Goal: Check status: Check status

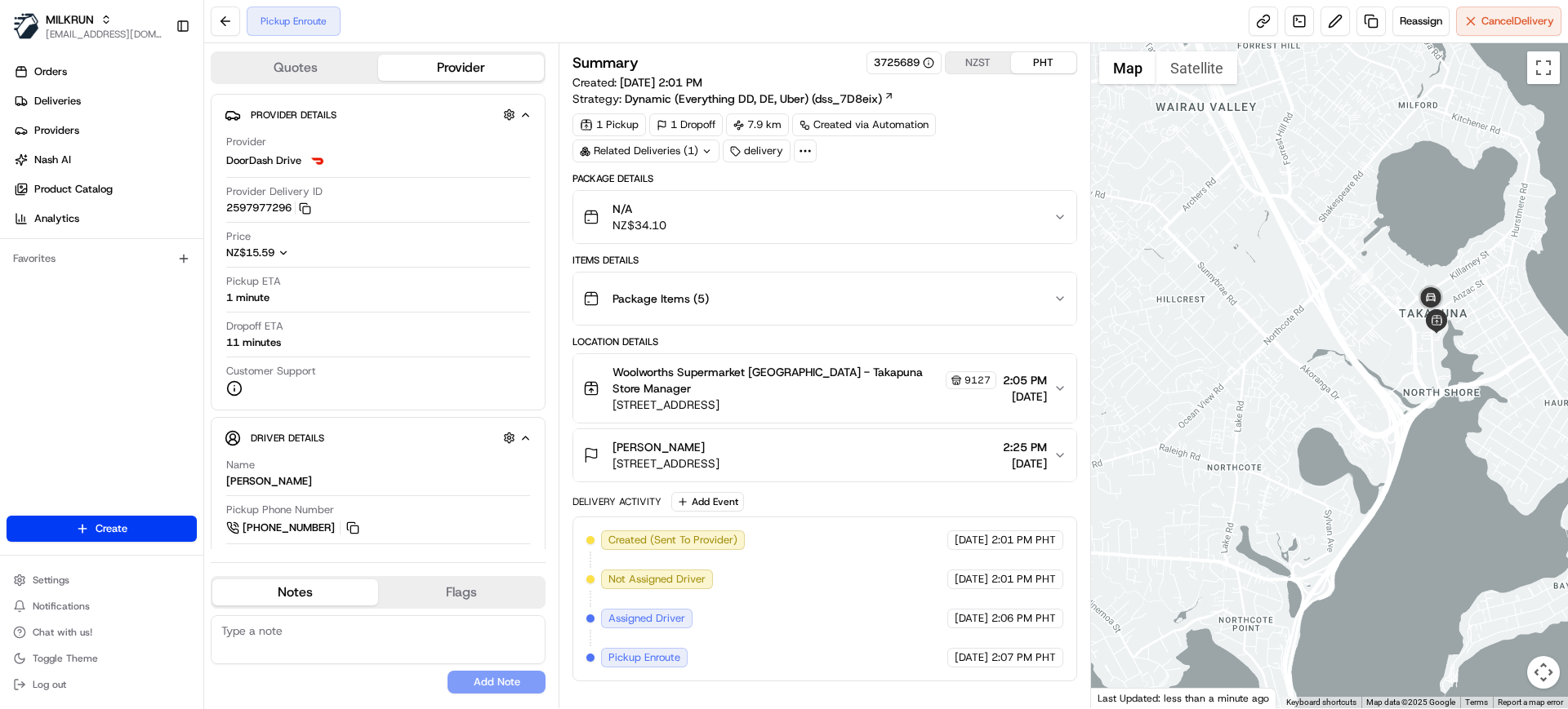
drag, startPoint x: 1428, startPoint y: 517, endPoint x: 1344, endPoint y: 409, distance: 136.8
click at [1344, 409] on div at bounding box center [1330, 376] width 478 height 666
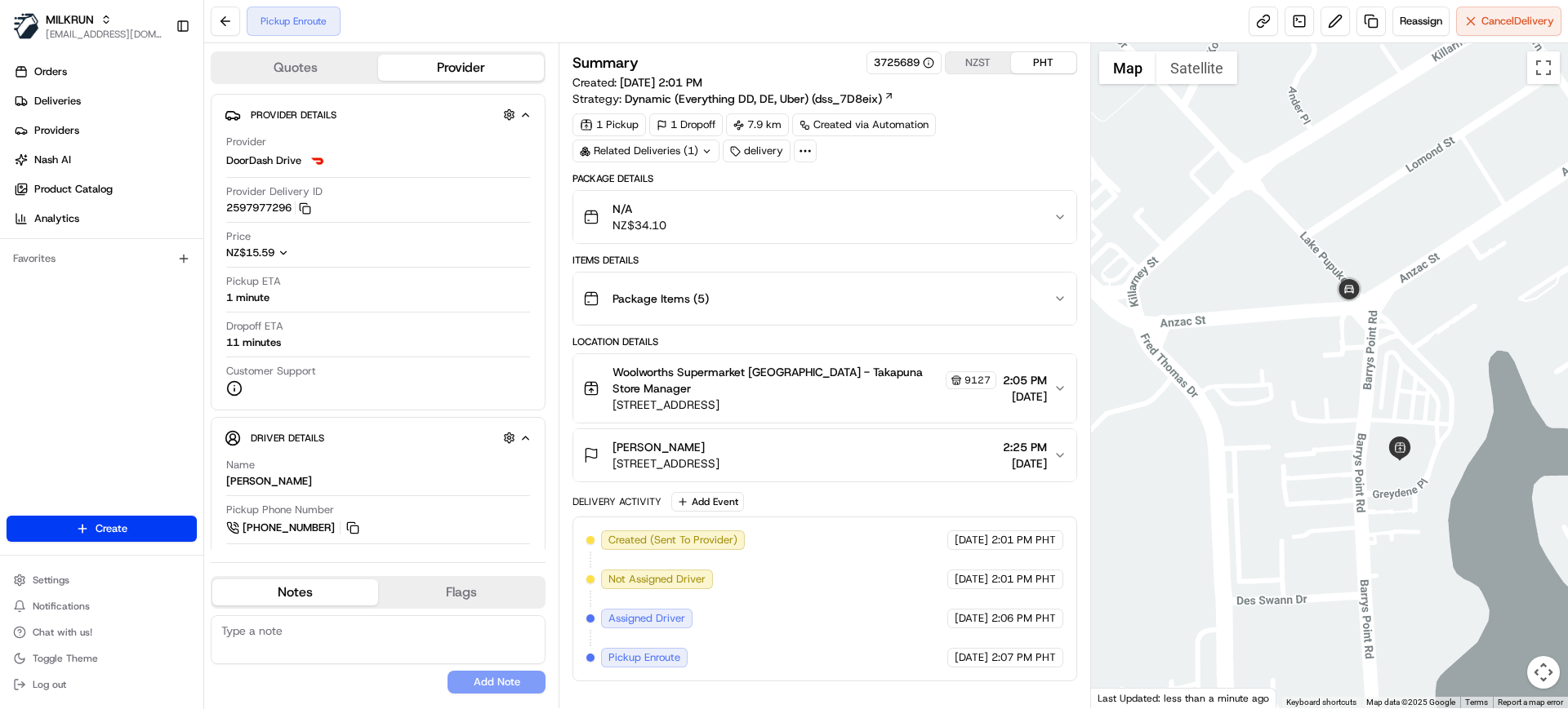
drag, startPoint x: 1347, startPoint y: 307, endPoint x: 1320, endPoint y: 495, distance: 189.9
click at [1320, 495] on div at bounding box center [1330, 376] width 478 height 666
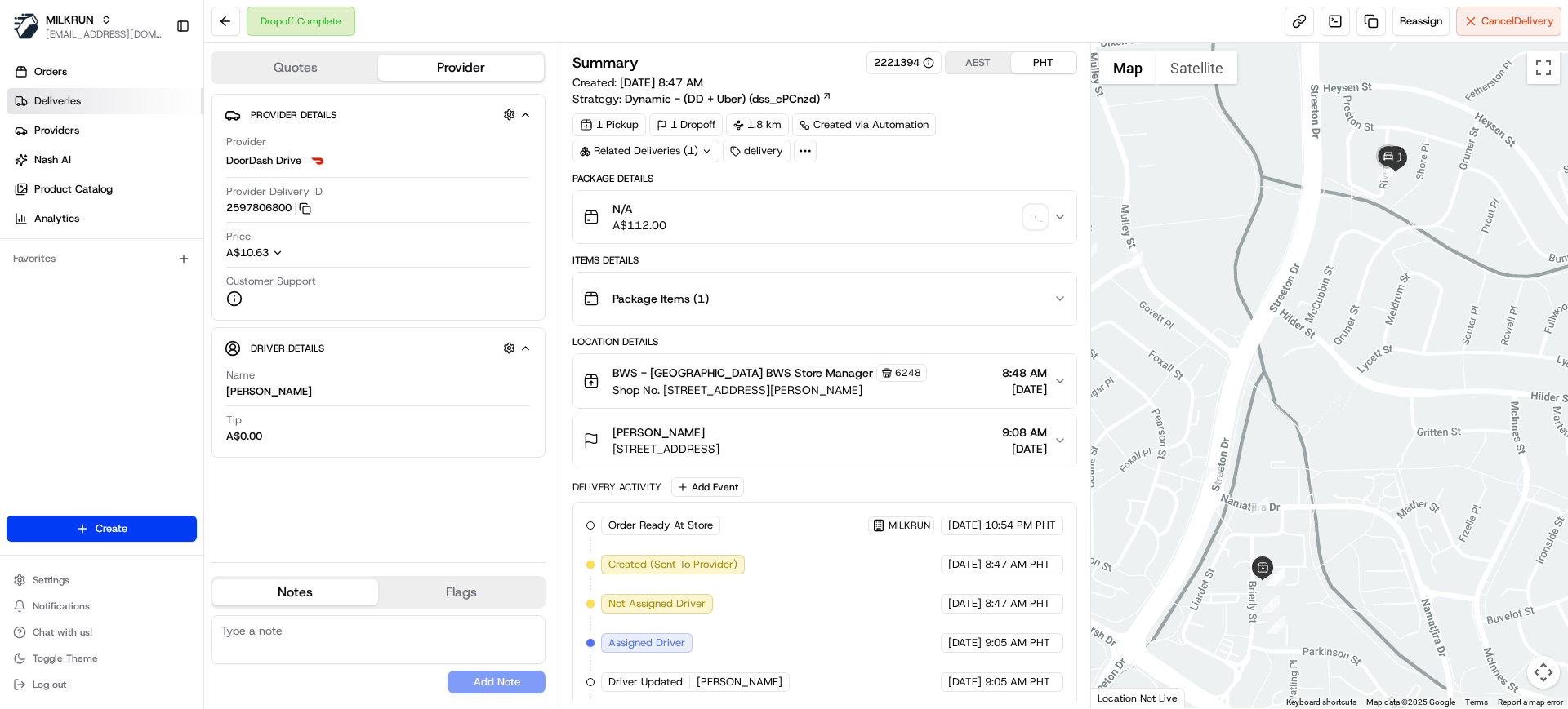
click at [70, 105] on span "Deliveries" at bounding box center [57, 102] width 47 height 15
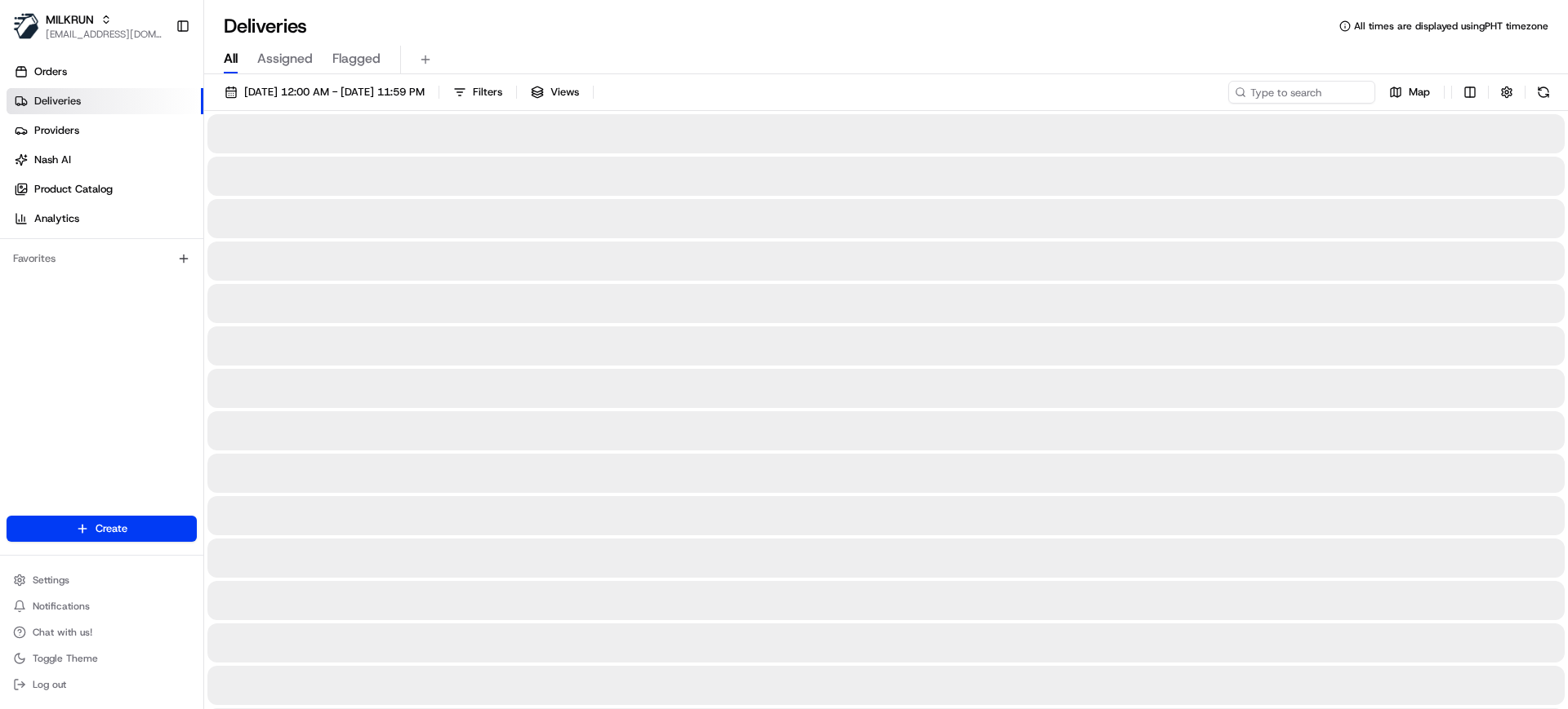
click at [227, 58] on span "All" at bounding box center [231, 59] width 14 height 20
click at [346, 96] on span "[DATE] 12:00 AM - [DATE] 11:59 PM" at bounding box center [334, 92] width 181 height 15
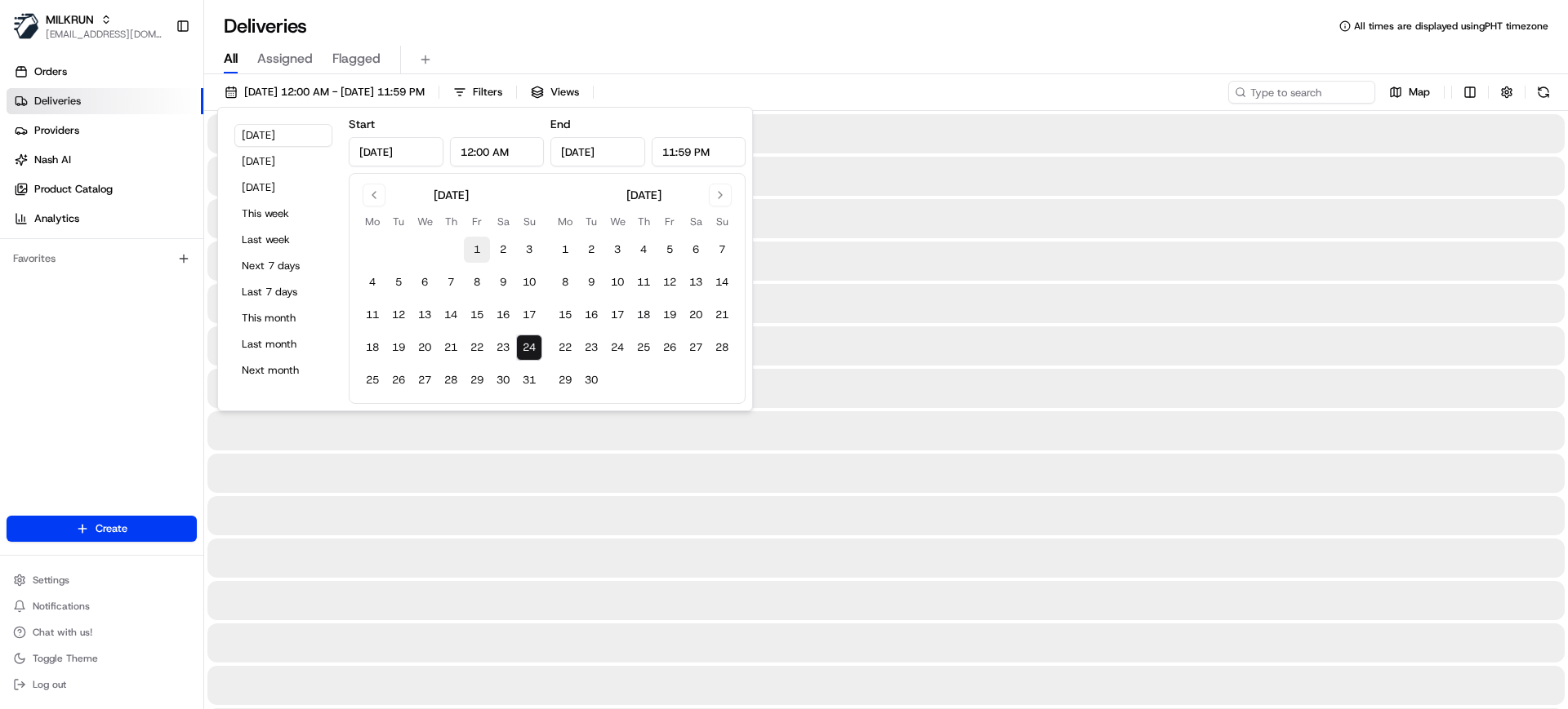
click at [475, 255] on button "1" at bounding box center [476, 249] width 26 height 26
type input "Aug 1, 2025"
drag, startPoint x: 528, startPoint y: 349, endPoint x: 588, endPoint y: 345, distance: 60.1
click at [530, 349] on button "24" at bounding box center [528, 347] width 26 height 26
type input "Aug 24, 2025"
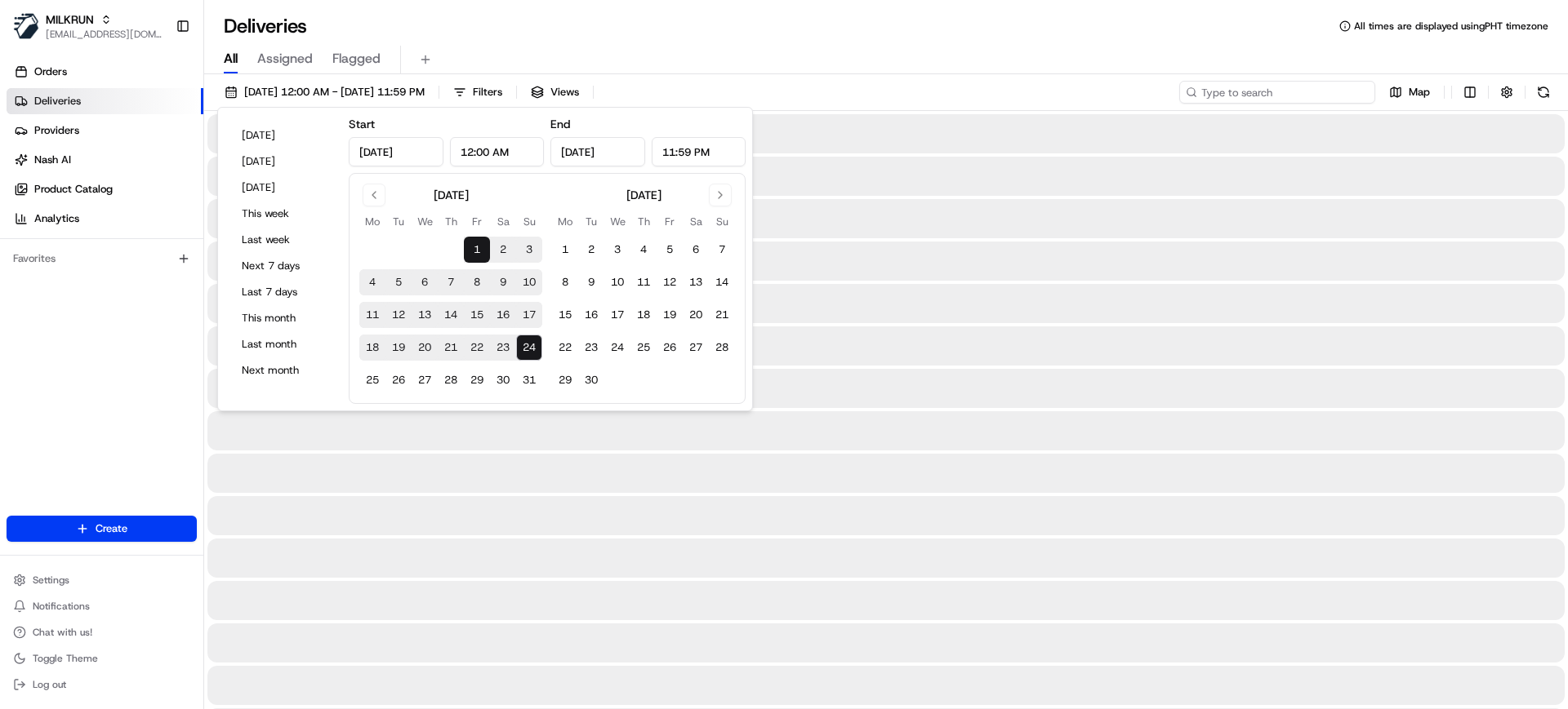
click at [1336, 92] on input at bounding box center [1277, 92] width 196 height 22
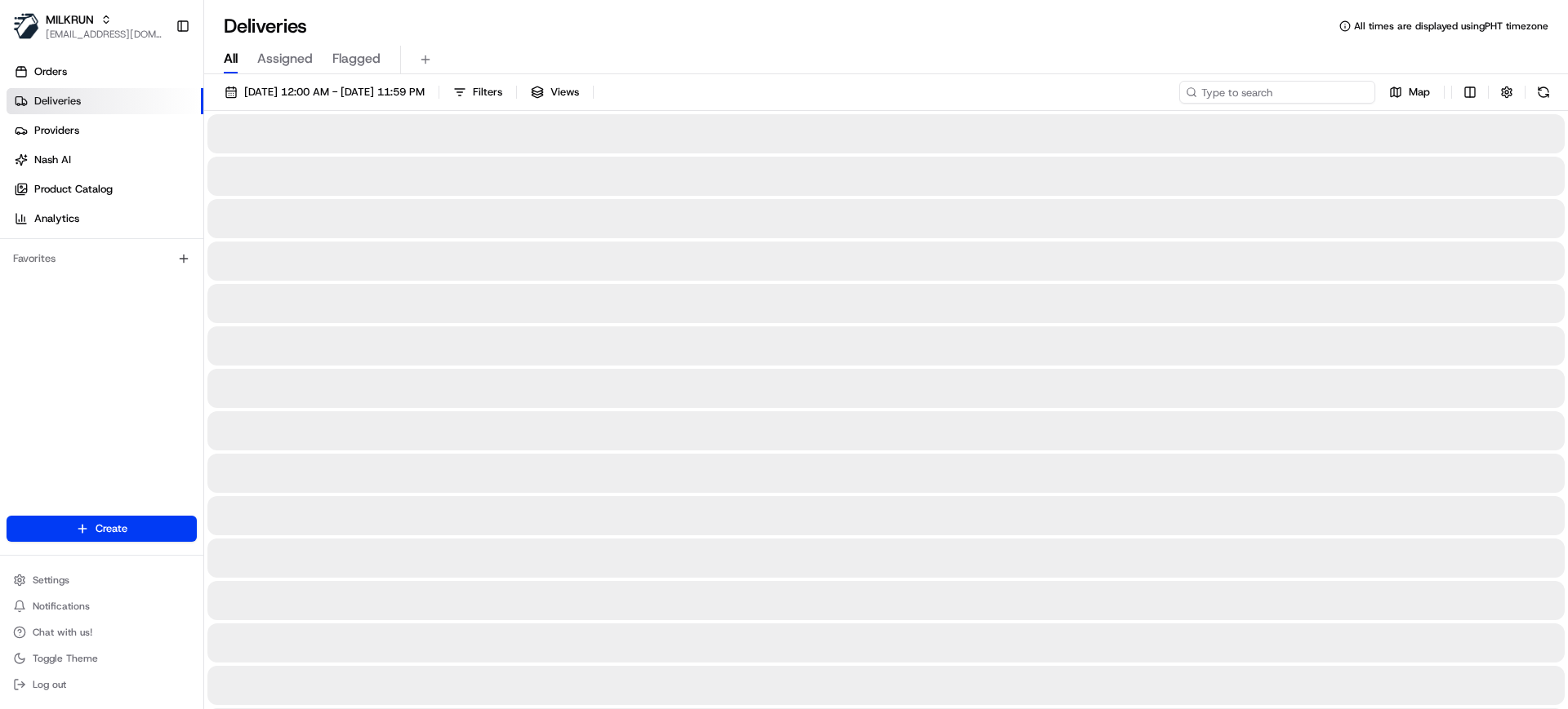
paste input "Jessica ghattas"
type input "Jessica ghattas"
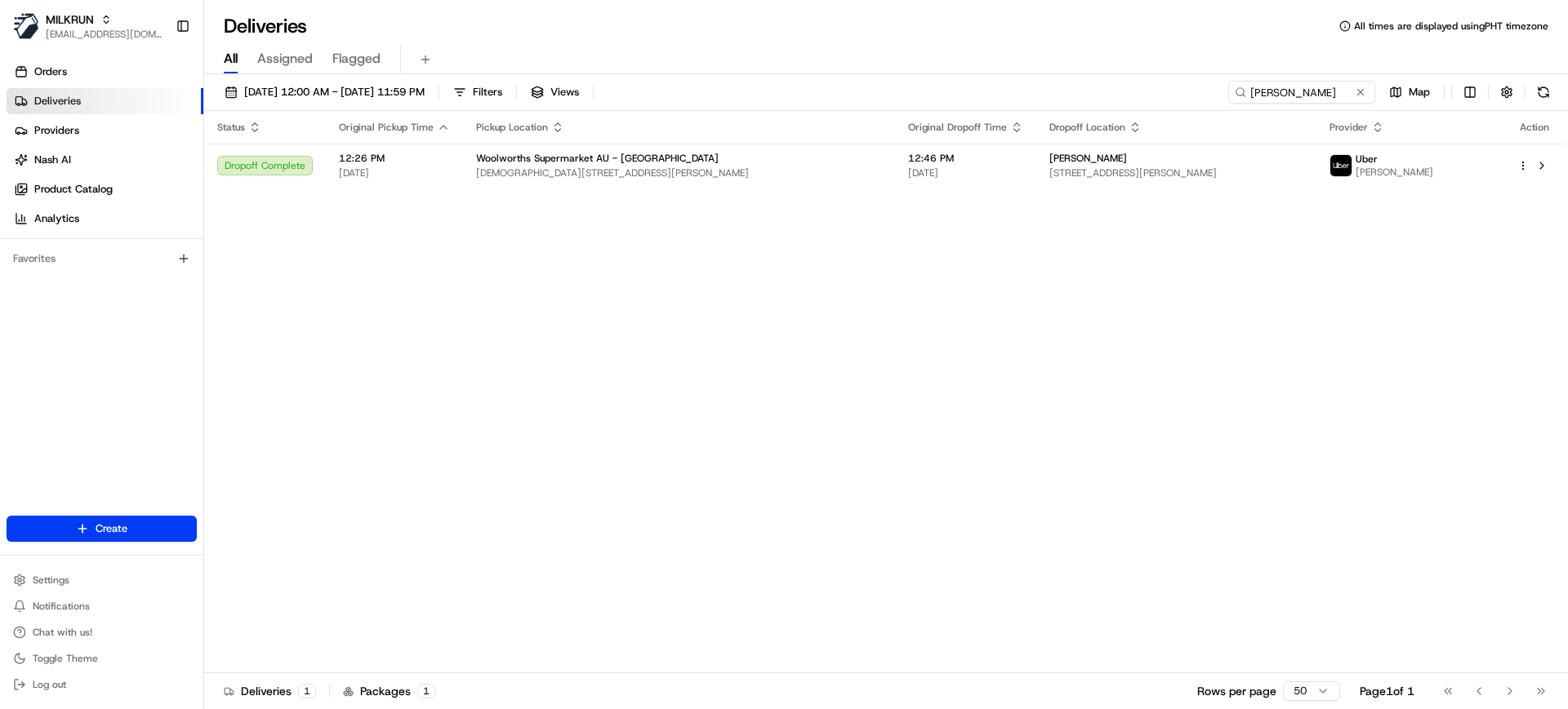
click at [861, 44] on div "All Assigned Flagged" at bounding box center [886, 57] width 1363 height 35
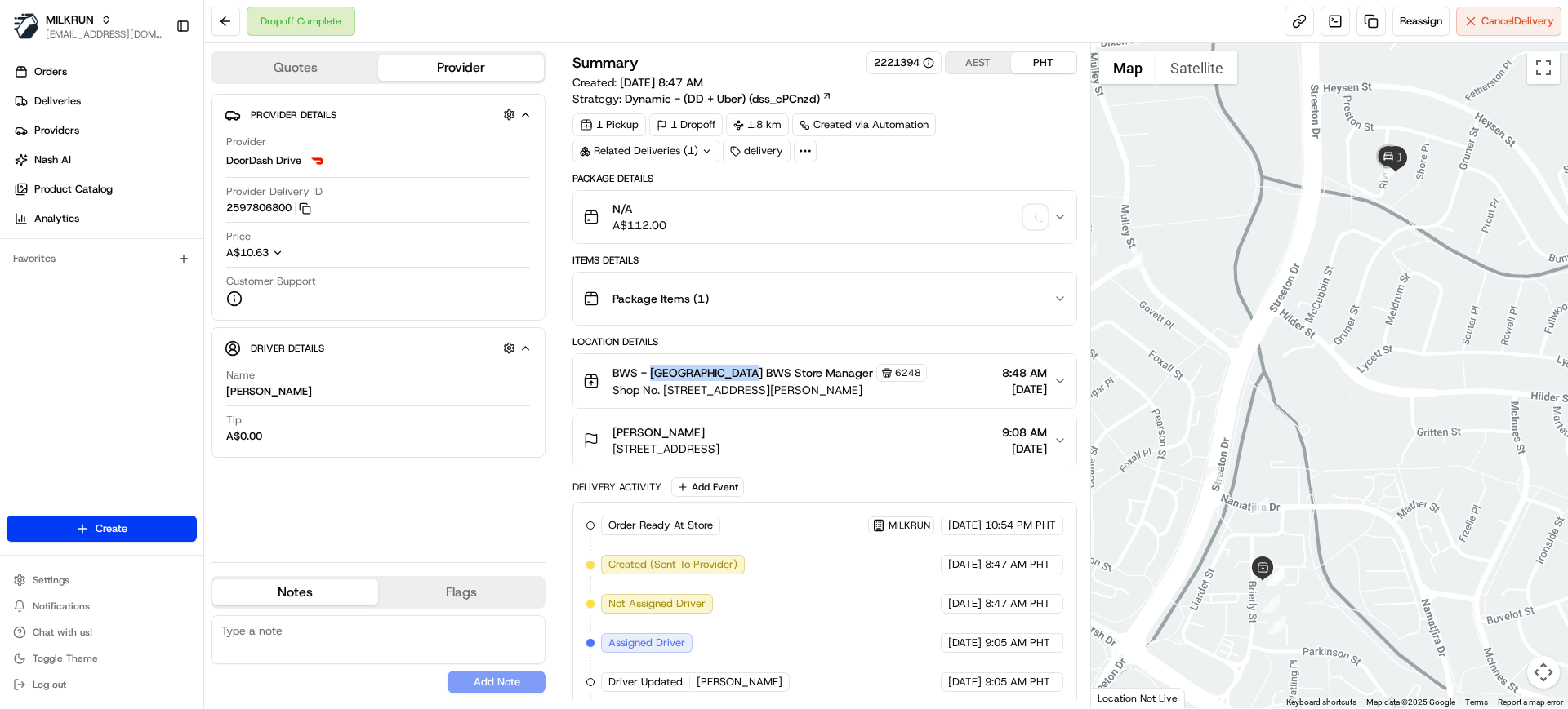
drag, startPoint x: 654, startPoint y: 370, endPoint x: 751, endPoint y: 377, distance: 97.3
click at [751, 377] on span "BWS - [GEOGRAPHIC_DATA] BWS Store Manager" at bounding box center [742, 374] width 261 height 17
copy span "Weston Creek BWS"
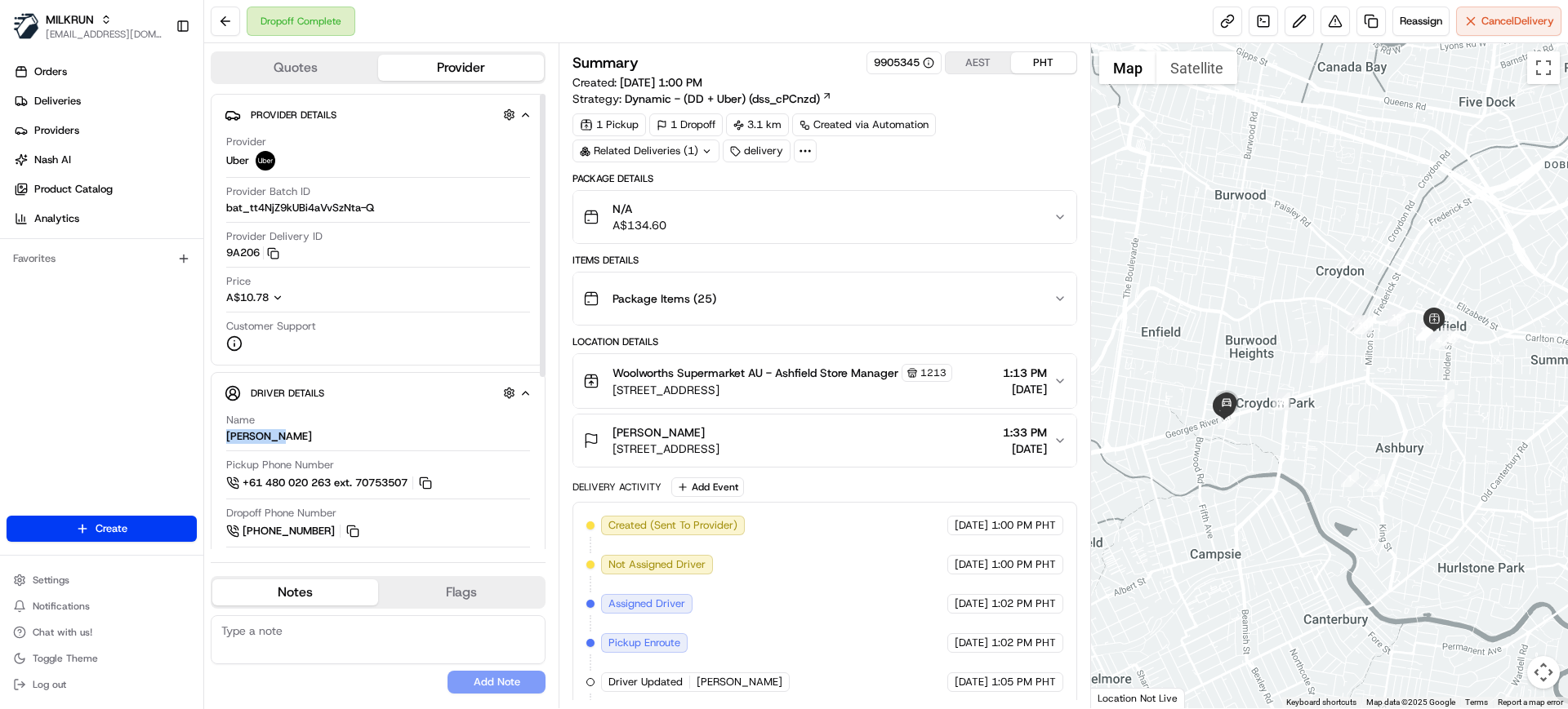
drag, startPoint x: 280, startPoint y: 435, endPoint x: 217, endPoint y: 429, distance: 63.3
click at [217, 429] on div "Driver Details Hidden ( 5 ) Name CHAIWAT P. Pickup Phone Number +61 480 020 263…" at bounding box center [378, 597] width 335 height 451
copy div "CHAIWAT P"
click at [73, 102] on span "Deliveries" at bounding box center [57, 102] width 47 height 15
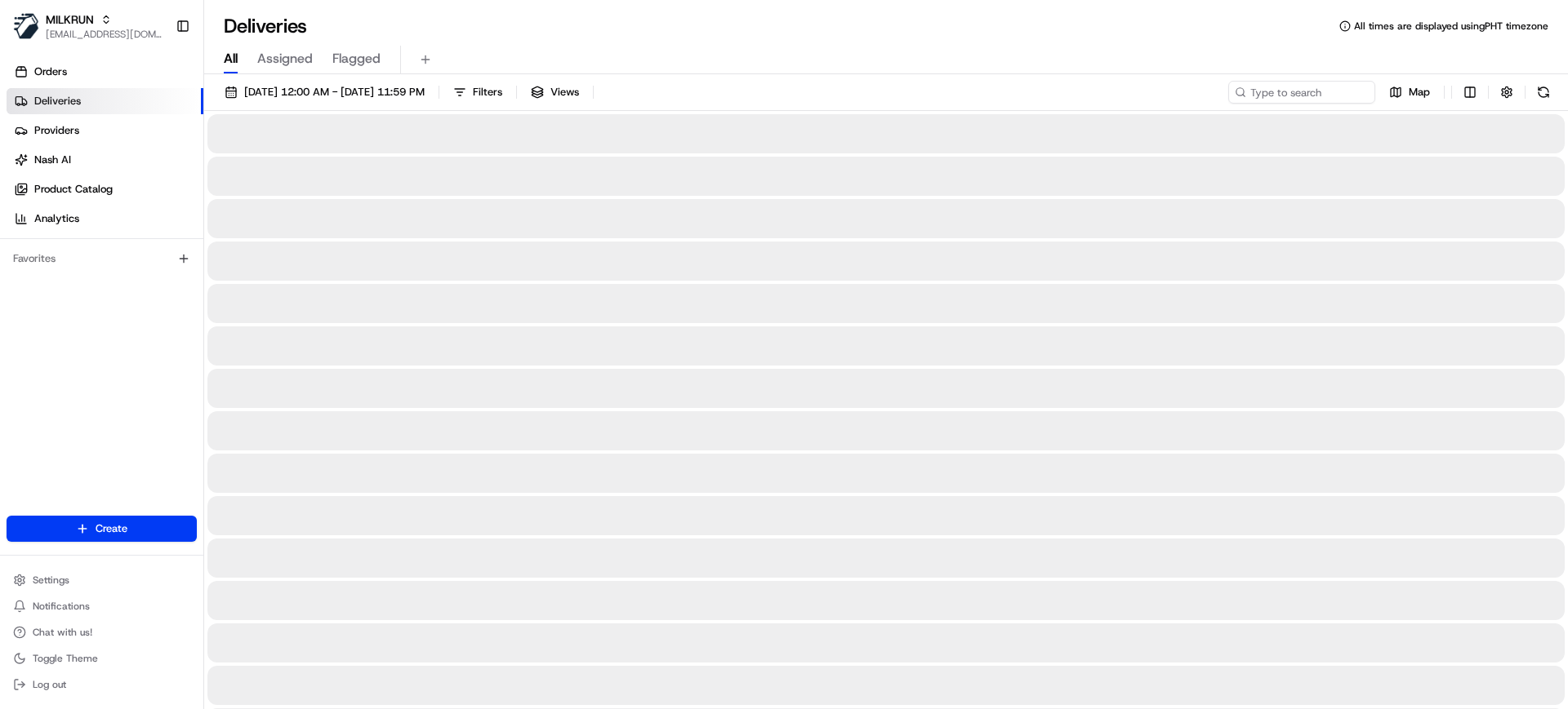
click at [236, 53] on span "All" at bounding box center [231, 59] width 14 height 20
click at [1327, 93] on input at bounding box center [1277, 92] width 196 height 22
paste input "CHAIWAT P"
type input "CHAIWAT P"
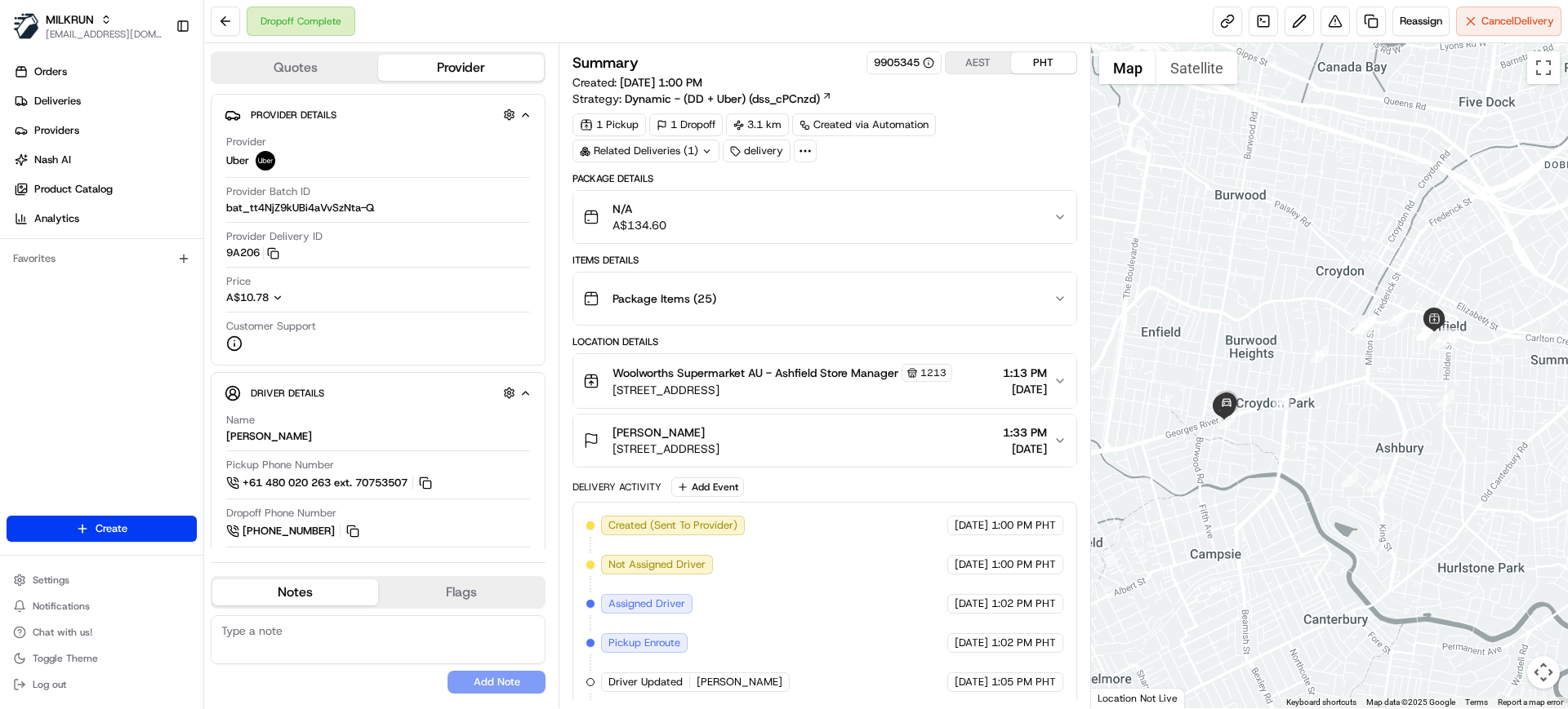
click at [707, 151] on icon at bounding box center [707, 151] width 11 height 11
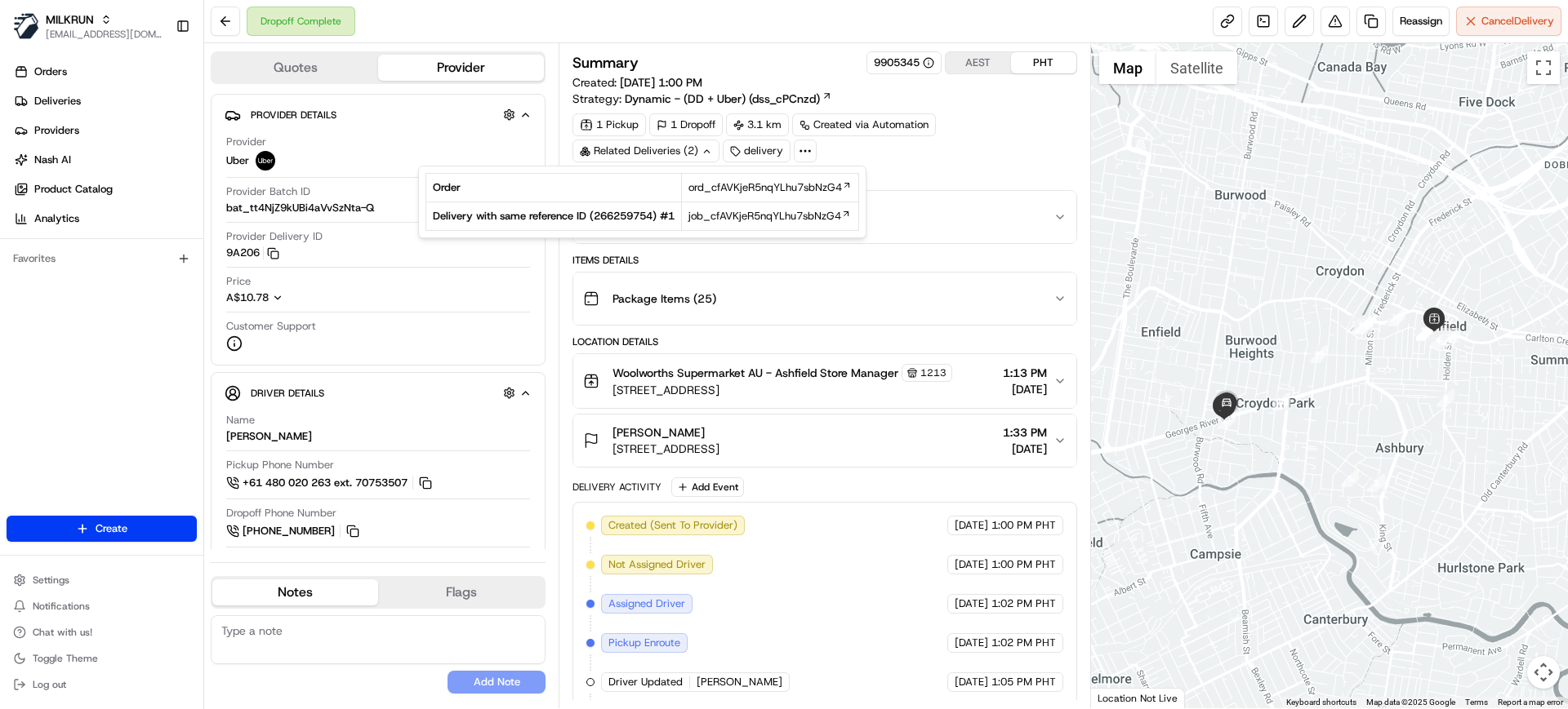
click at [943, 148] on div "1 Pickup 1 Dropoff 3.1 km Created via Automation Related Deliveries (2) delivery" at bounding box center [824, 137] width 504 height 49
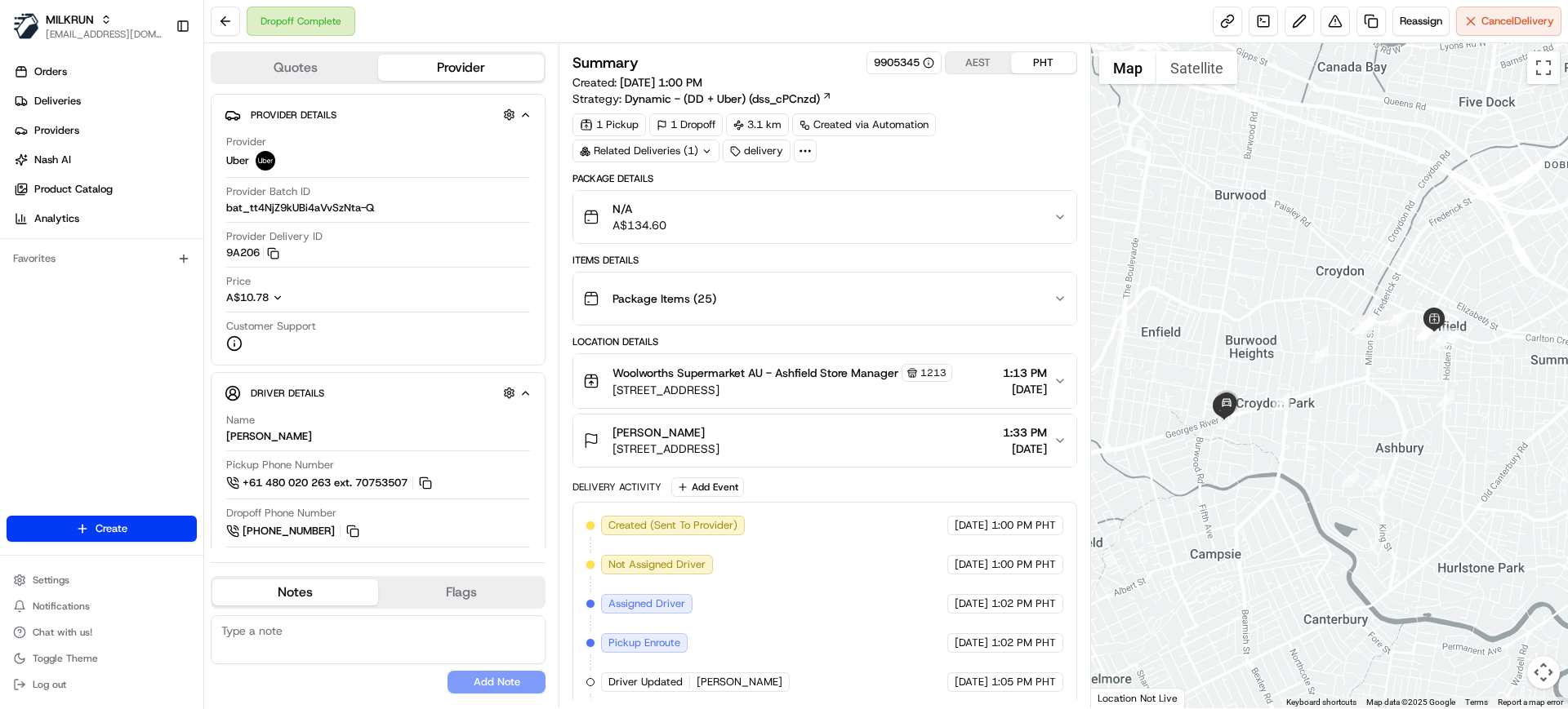
click at [704, 149] on icon at bounding box center [707, 151] width 11 height 11
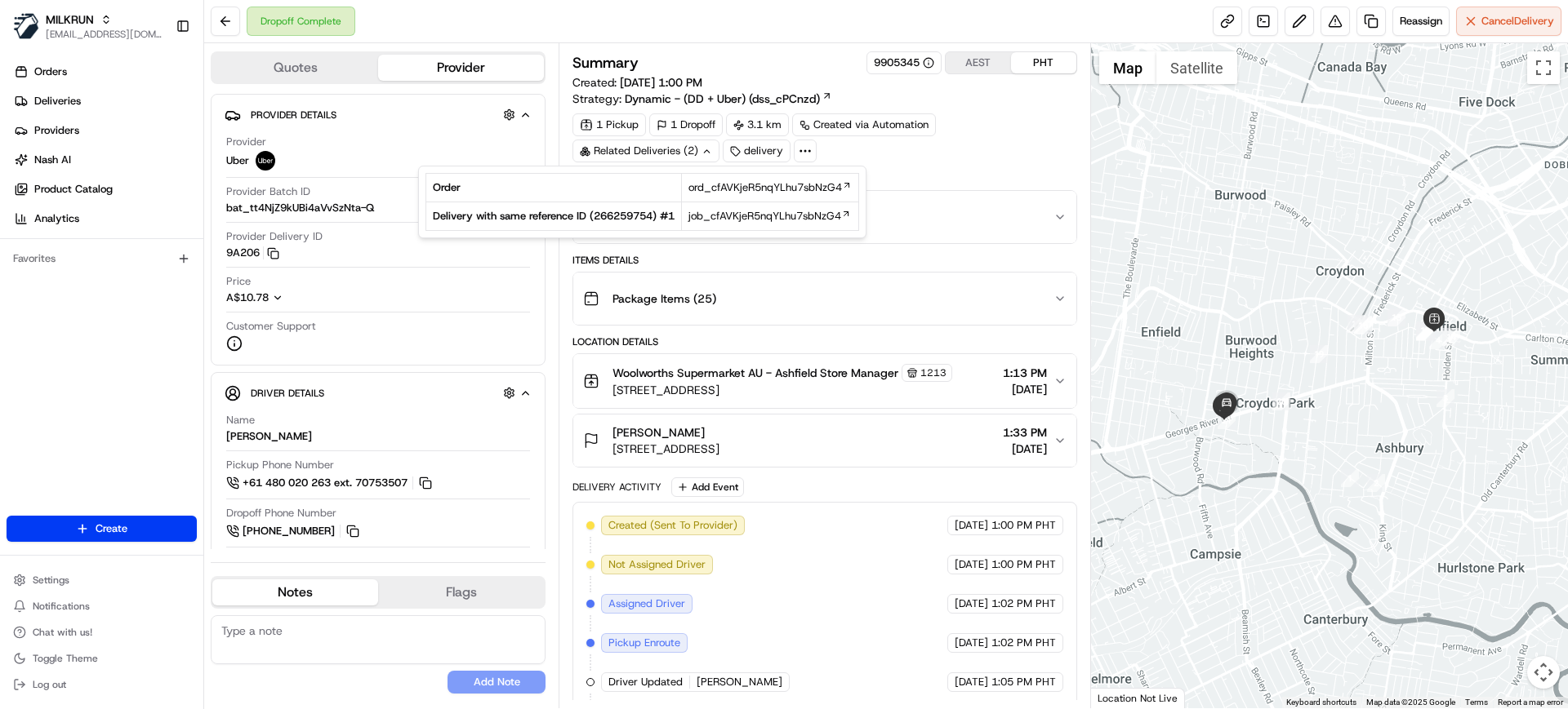
click at [704, 149] on icon at bounding box center [707, 151] width 11 height 11
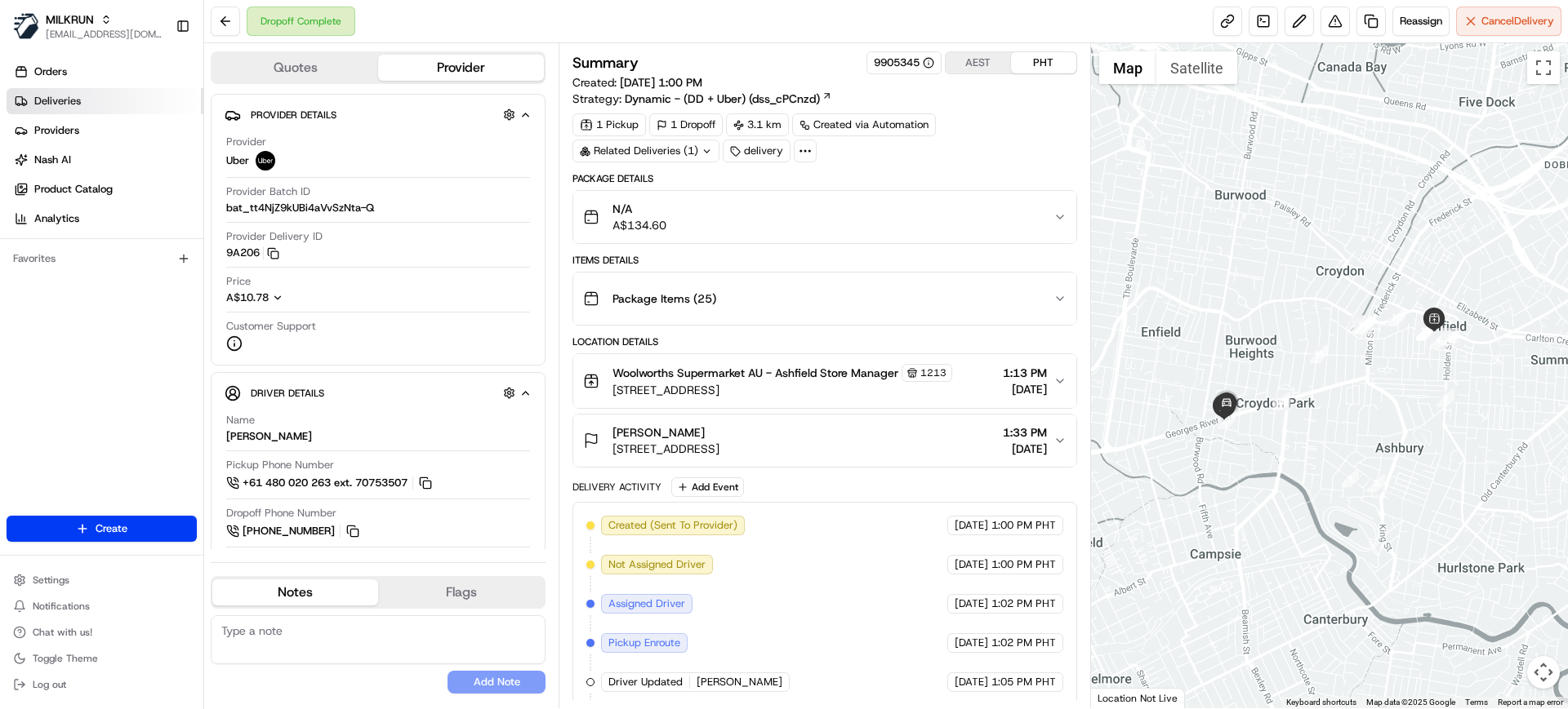
click at [25, 93] on link "Deliveries" at bounding box center [105, 101] width 196 height 26
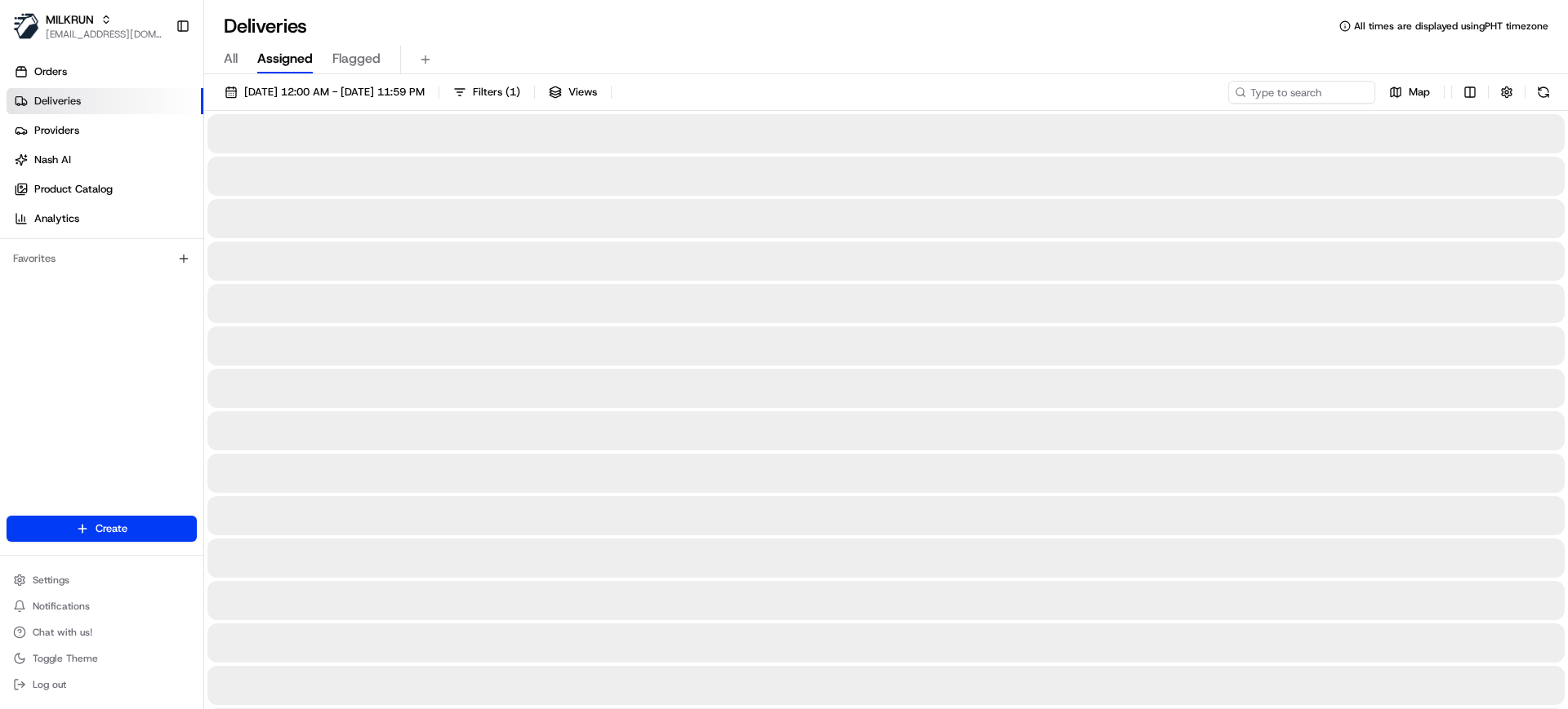
click at [233, 54] on span "All" at bounding box center [231, 59] width 14 height 20
click at [1288, 84] on input at bounding box center [1277, 92] width 196 height 22
paste input "Chloe Lethlean Higson"
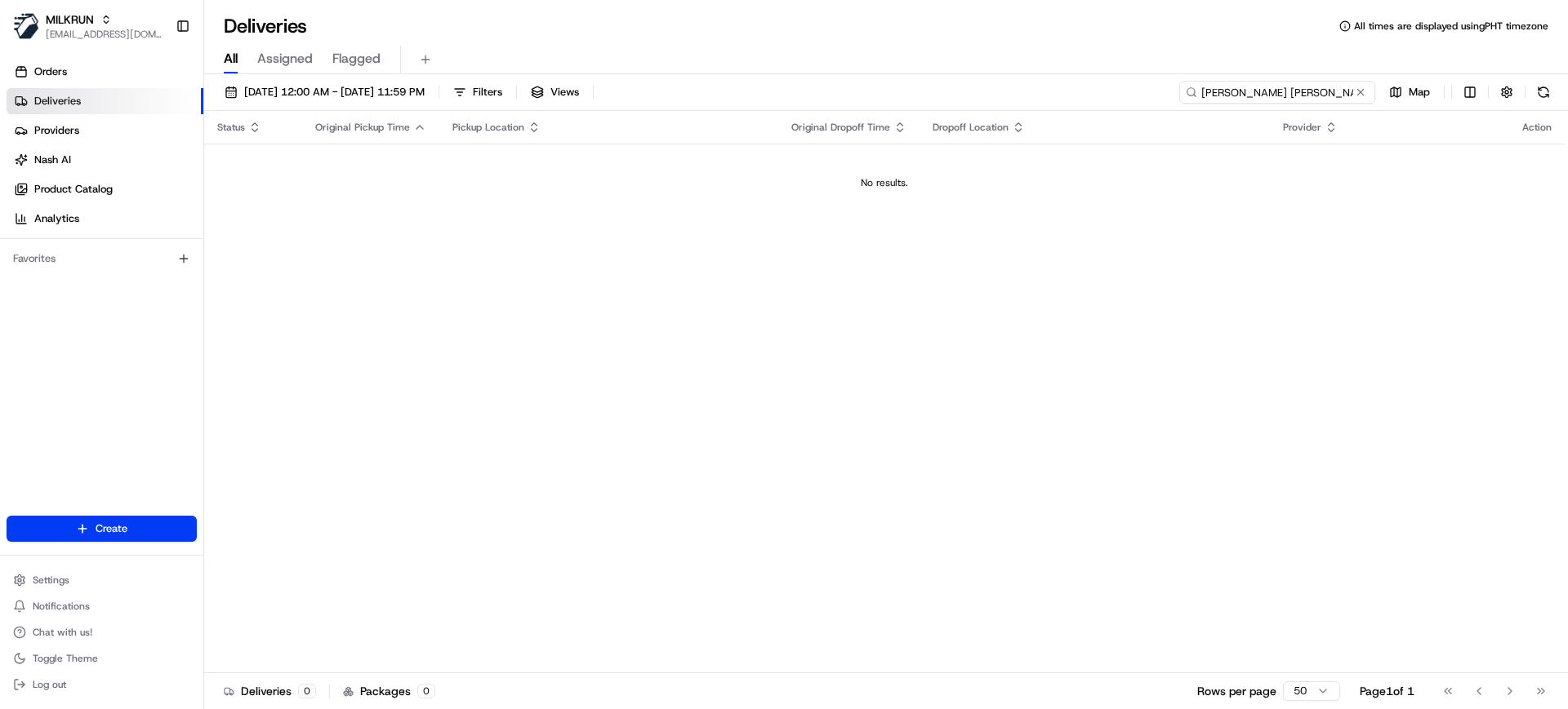
click at [1258, 91] on input "Chloe Lethlean Higson" at bounding box center [1277, 92] width 196 height 22
type input "[PERSON_NAME]"
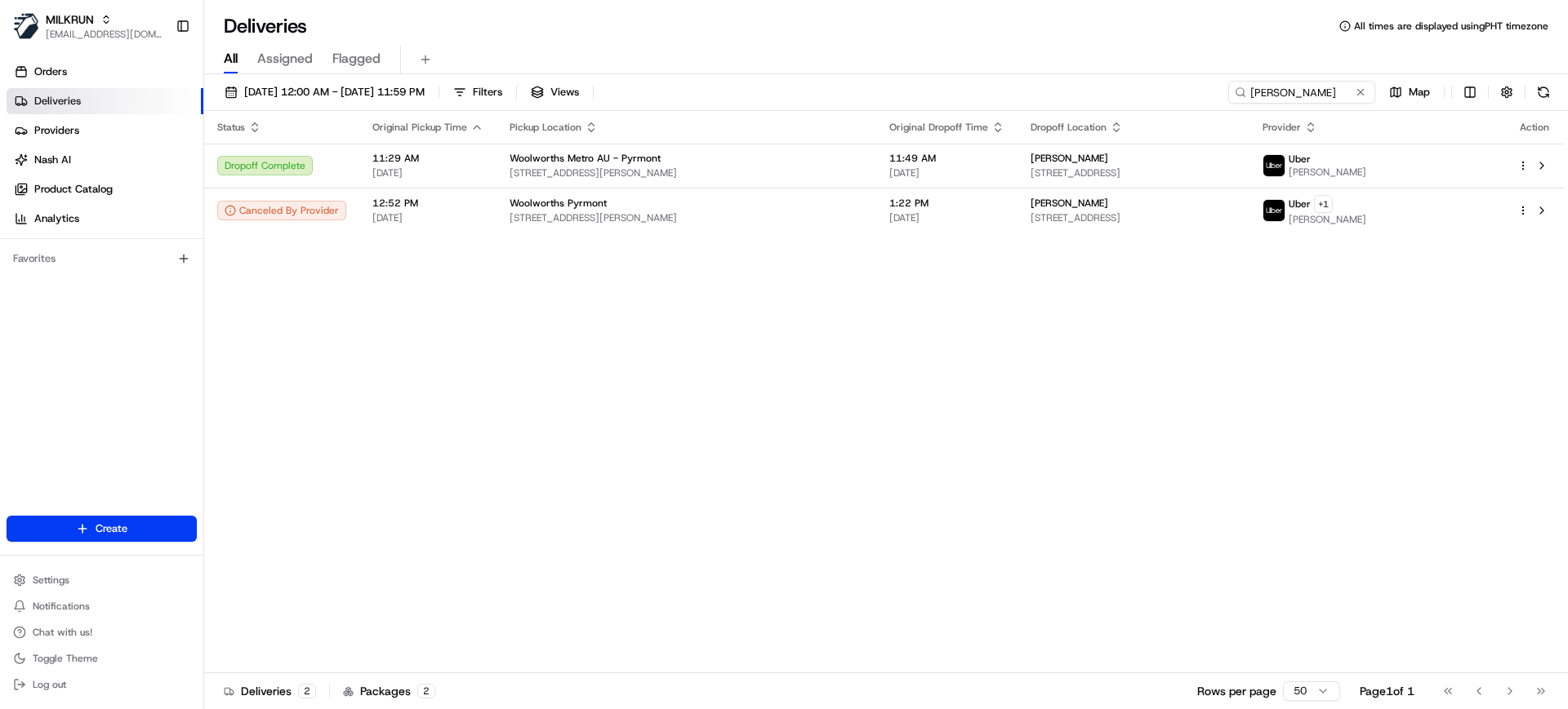
click at [421, 487] on div "Status Original Pickup Time Pickup Location Original Dropoff Time Dropoff Locat…" at bounding box center [884, 392] width 1360 height 563
click at [876, 213] on td "1:22 PM 24/08/2025" at bounding box center [947, 211] width 141 height 45
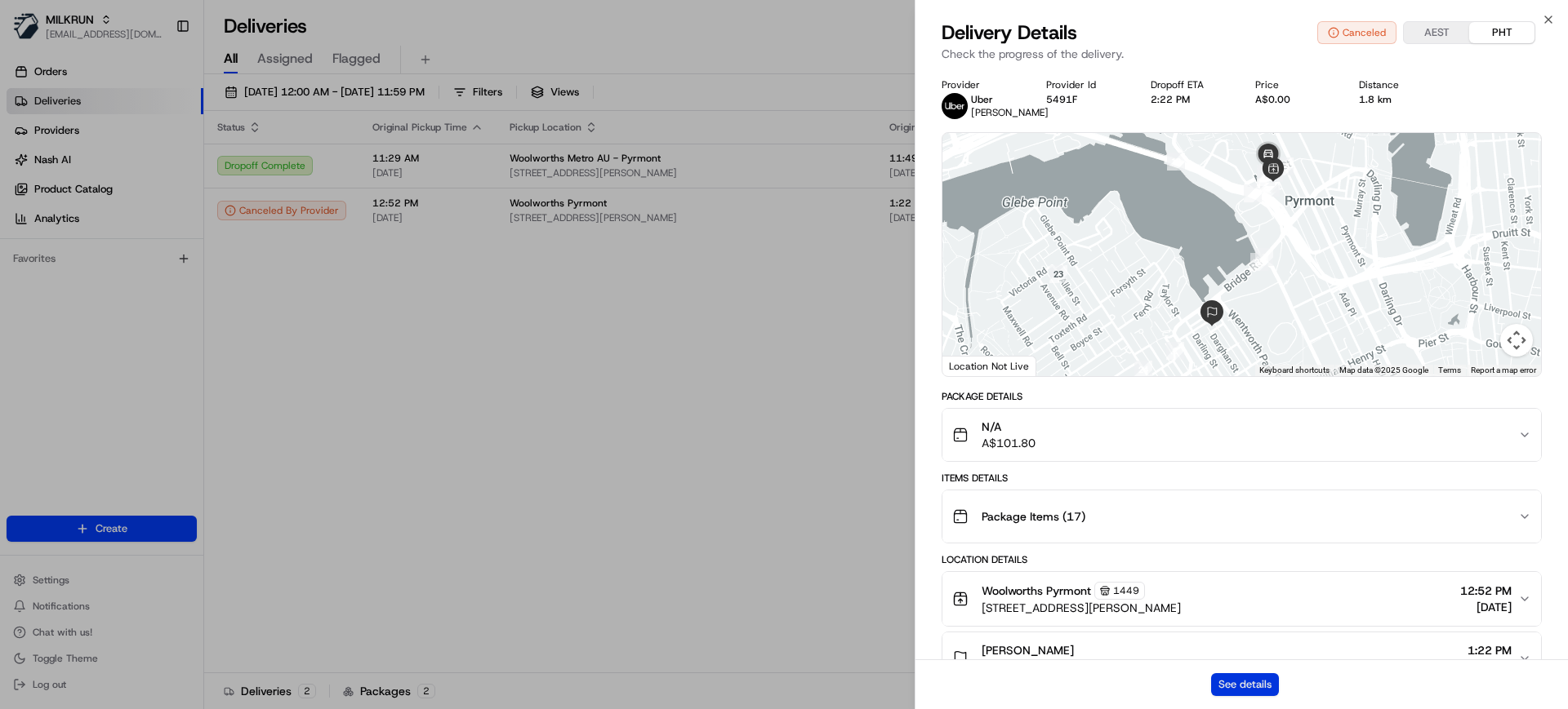
click at [1268, 680] on button "See details" at bounding box center [1244, 684] width 67 height 22
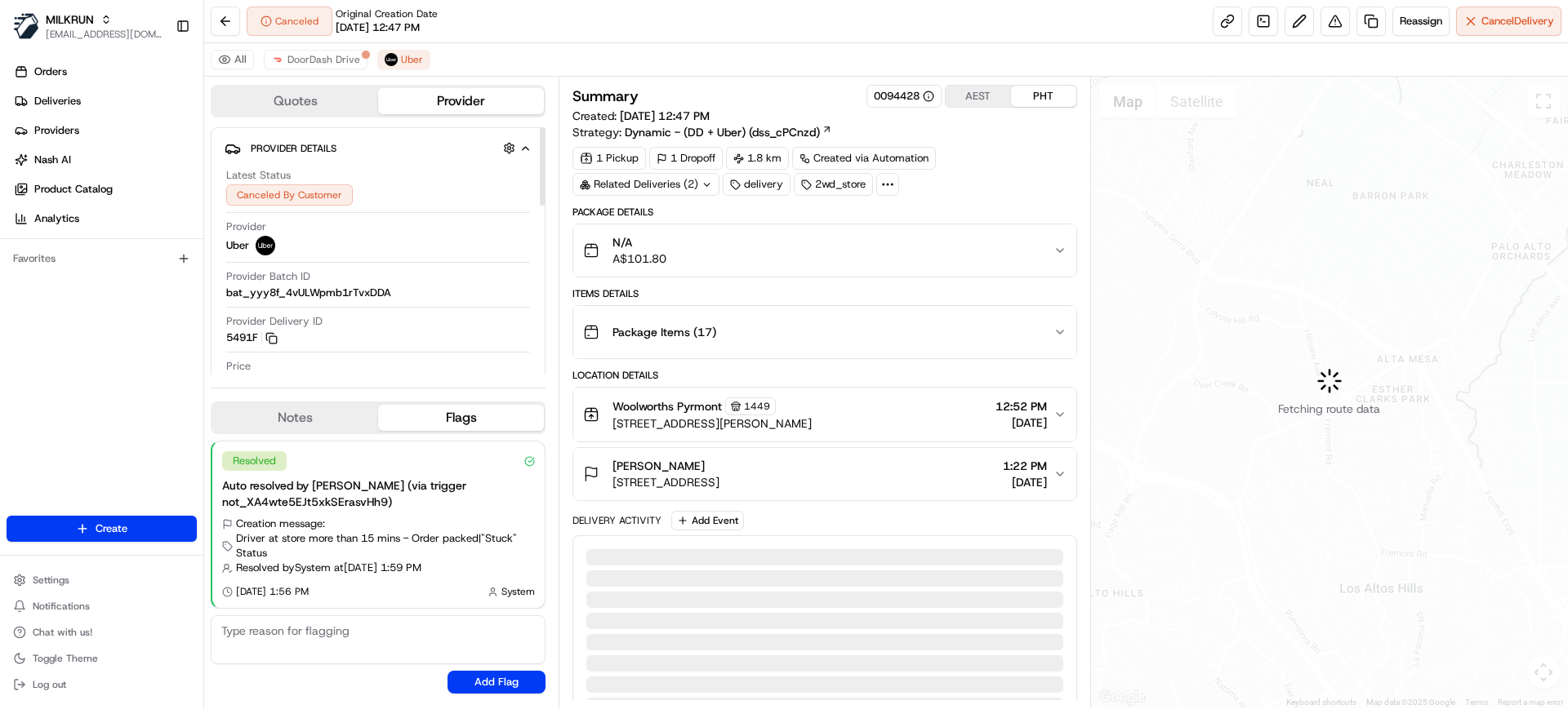
scroll to position [175, 0]
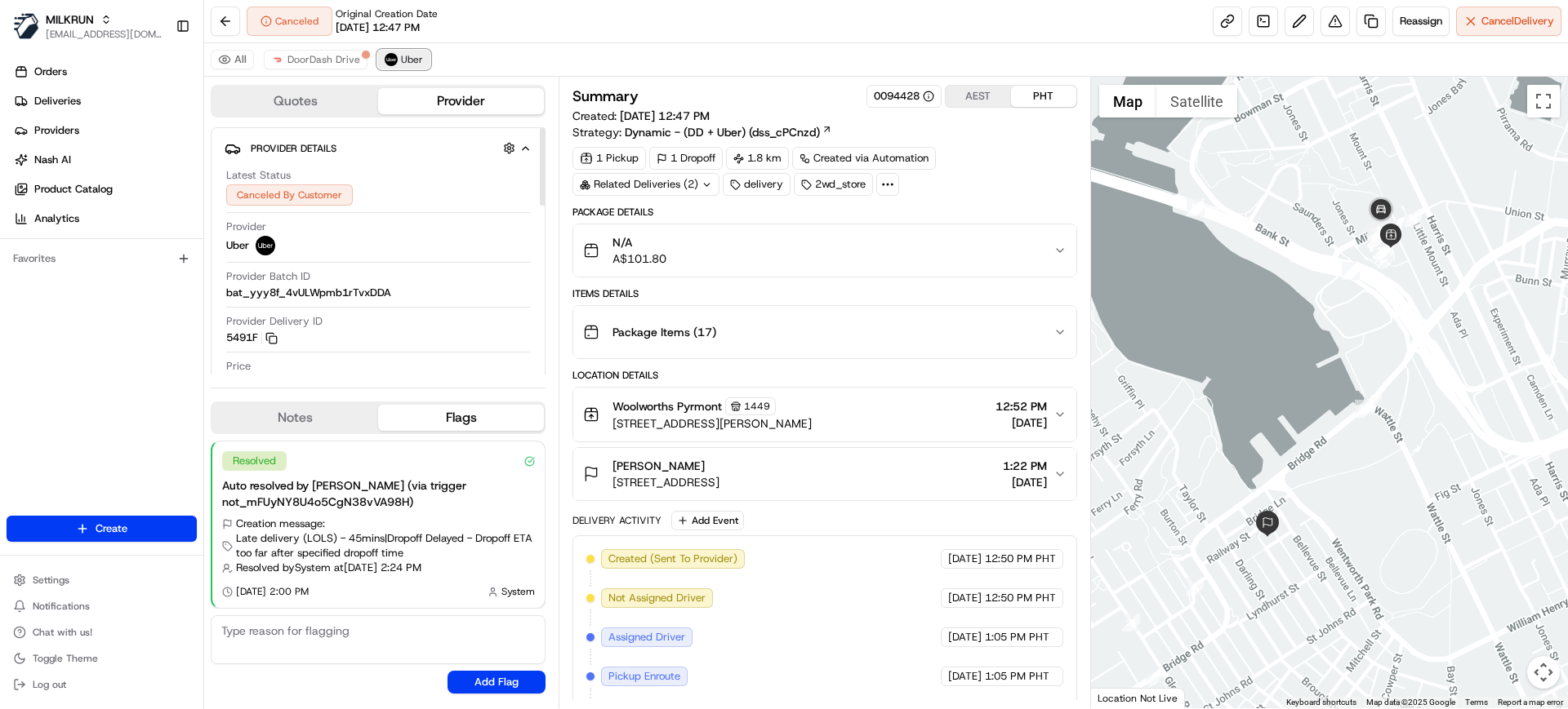
drag, startPoint x: 397, startPoint y: 66, endPoint x: 375, endPoint y: 64, distance: 22.1
click at [398, 66] on button "Uber" at bounding box center [404, 60] width 53 height 20
click at [339, 64] on span "DoorDash Drive" at bounding box center [323, 60] width 72 height 13
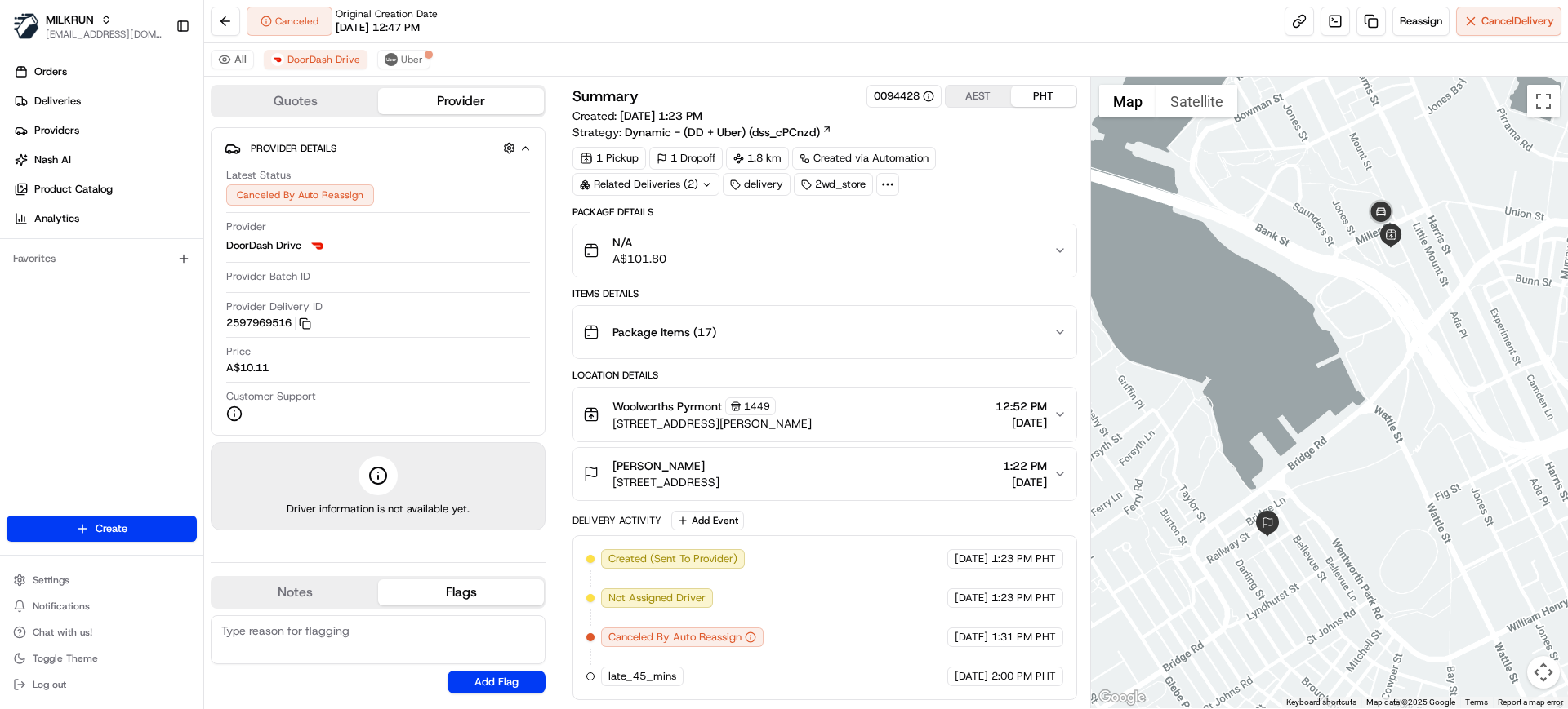
click at [652, 50] on div "All DoorDash Drive Uber" at bounding box center [886, 60] width 1363 height 33
click at [383, 65] on button "Uber" at bounding box center [404, 60] width 53 height 20
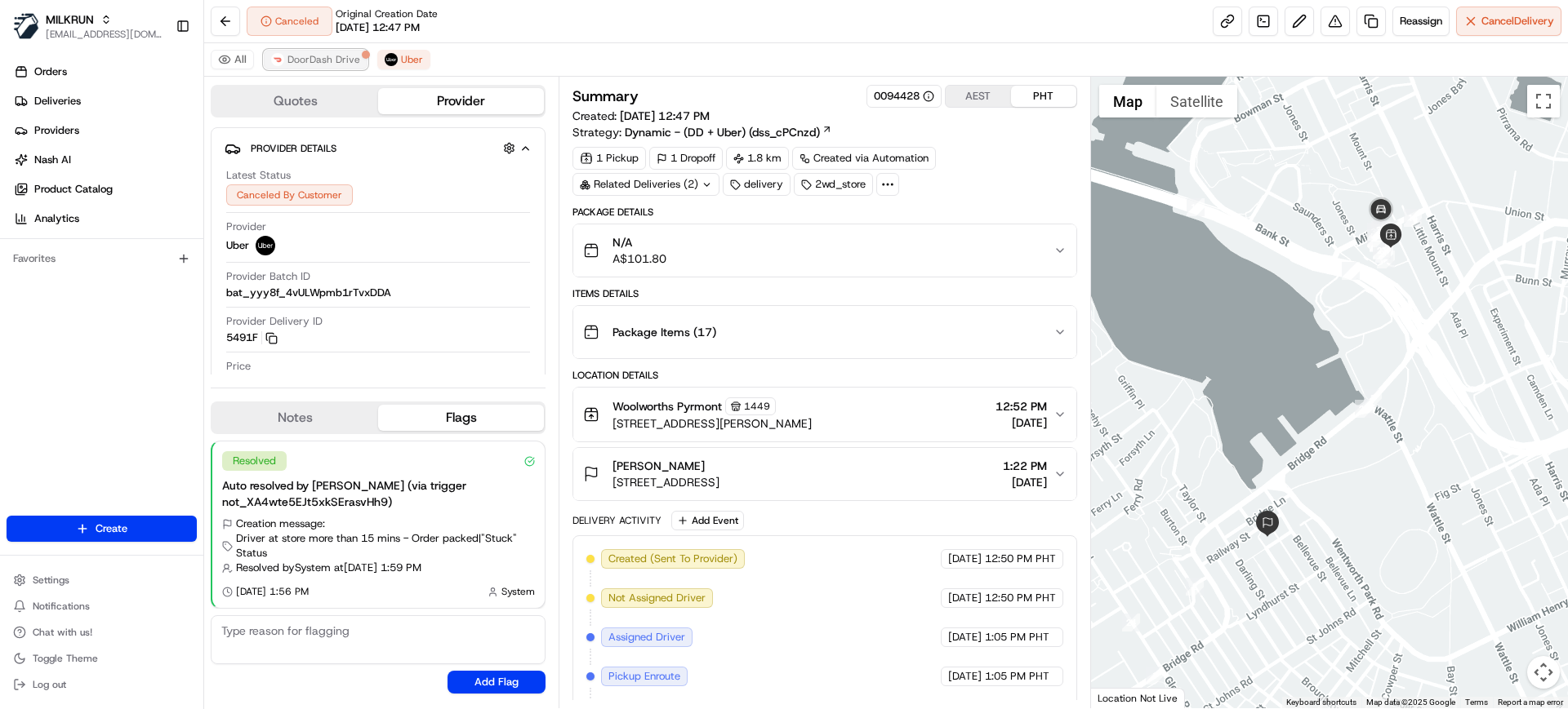
click at [315, 66] on button "DoorDash Drive" at bounding box center [315, 60] width 104 height 20
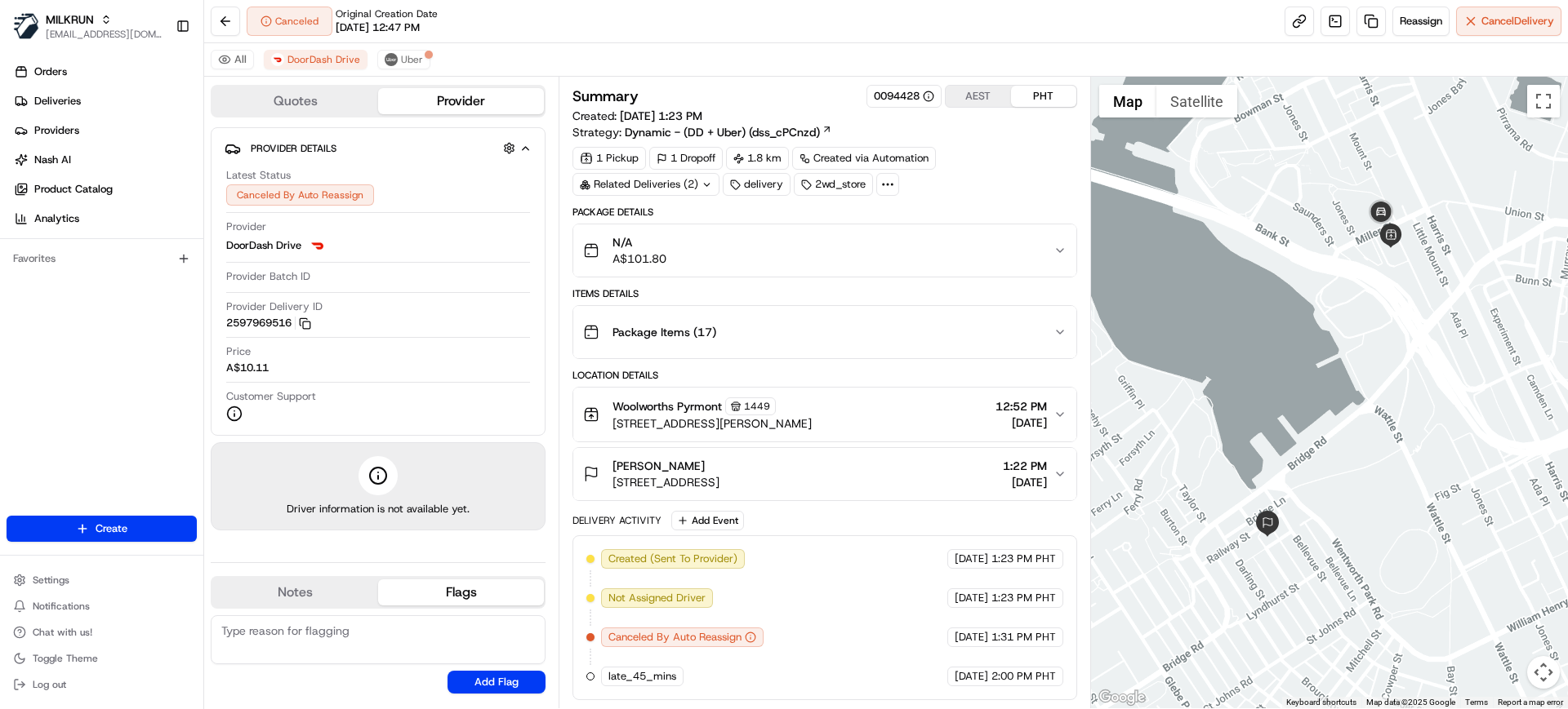
click at [723, 39] on div "Canceled Original Creation Date [DATE] 12:47 PM Reassign Cancel Delivery" at bounding box center [886, 22] width 1363 height 43
